Goal: Task Accomplishment & Management: Manage account settings

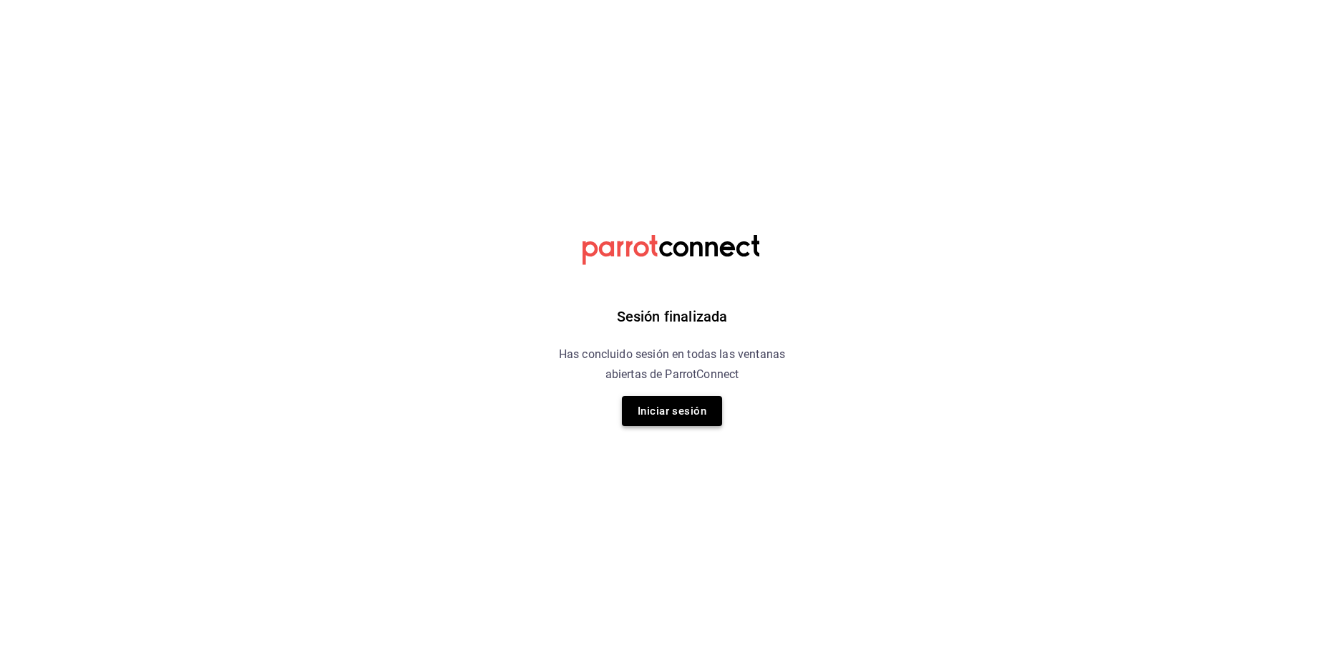
click at [658, 410] on button "Iniciar sesión" at bounding box center [672, 411] width 100 height 30
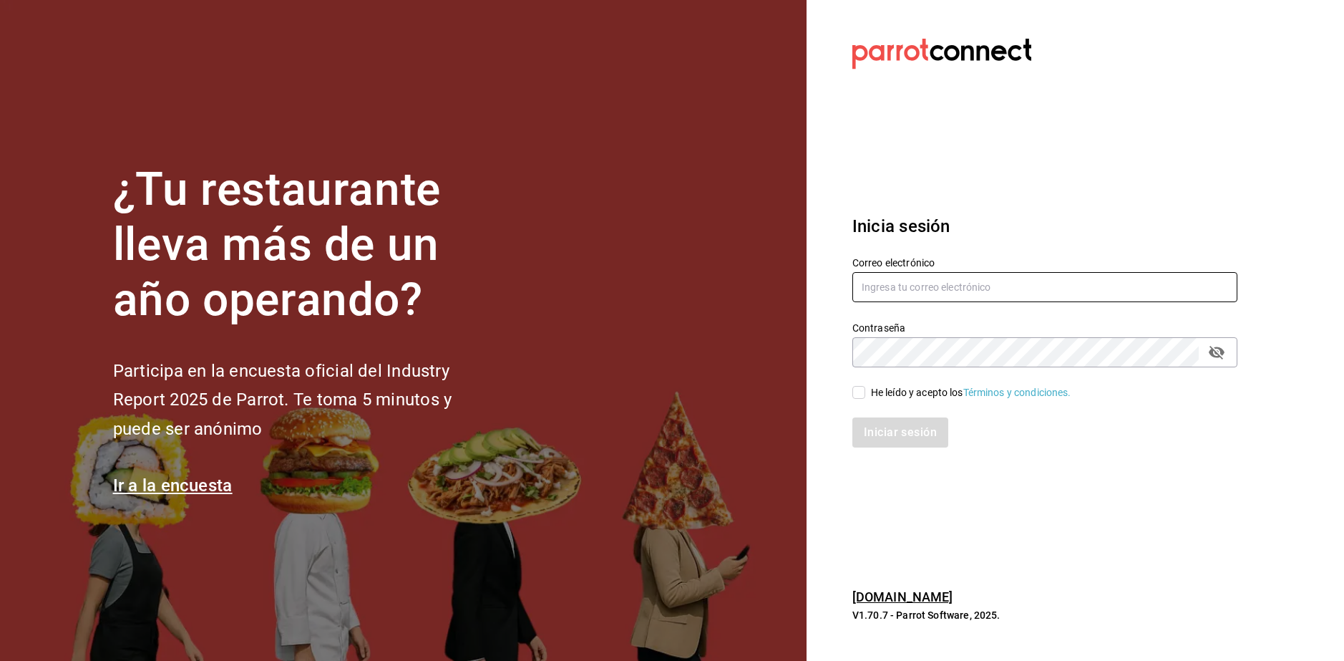
click at [764, 285] on input "text" at bounding box center [1044, 287] width 385 height 30
type input "E"
type input "emmanuelfonseca59@gmail.com"
click at [764, 385] on div "He leído y acepto los Términos y condiciones." at bounding box center [1036, 383] width 402 height 33
click at [764, 394] on input "He leído y acepto los Términos y condiciones." at bounding box center [858, 392] width 13 height 13
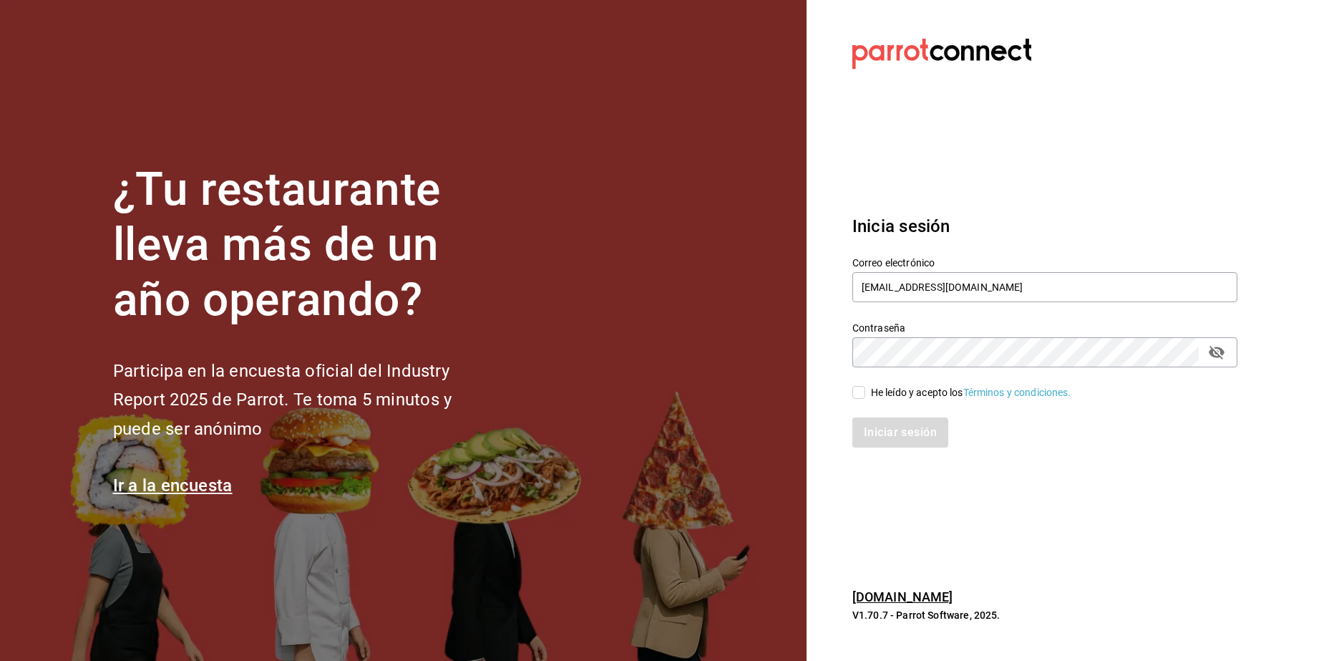
checkbox input "true"
click at [764, 416] on div "Iniciar sesión" at bounding box center [1036, 423] width 402 height 47
click at [764, 427] on button "Iniciar sesión" at bounding box center [900, 432] width 97 height 30
